Goal: Information Seeking & Learning: Learn about a topic

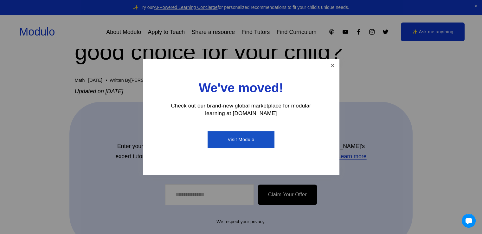
click at [336, 67] on link "Close" at bounding box center [332, 65] width 11 height 11
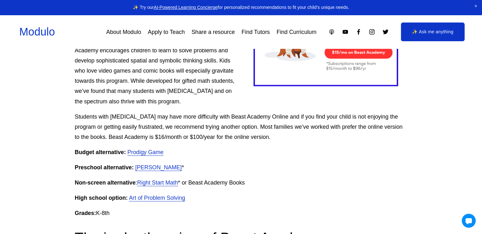
scroll to position [570, 0]
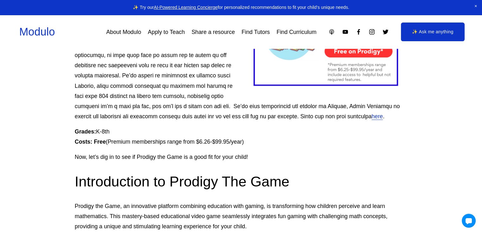
scroll to position [412, 0]
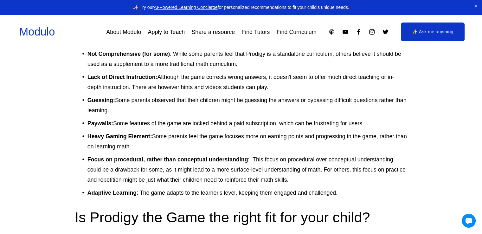
scroll to position [1426, 0]
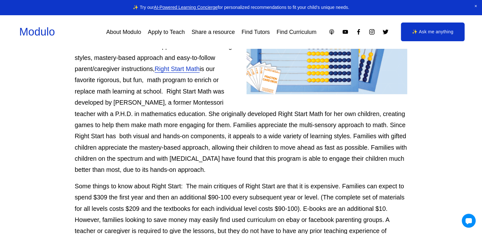
scroll to position [285, 0]
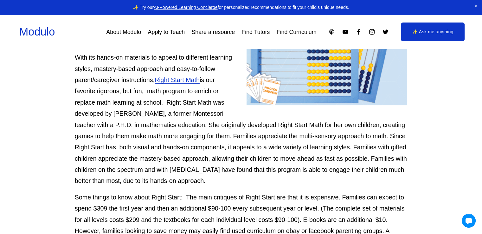
click at [184, 81] on span "Right Start Math" at bounding box center [177, 79] width 45 height 7
